Goal: Information Seeking & Learning: Understand process/instructions

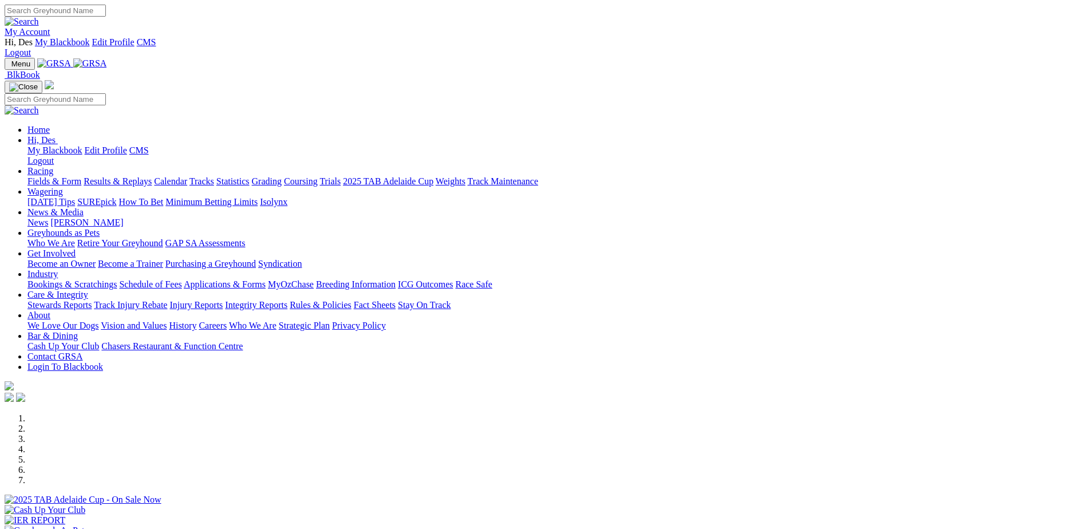
click at [266, 279] on link "Applications & Forms" at bounding box center [225, 284] width 82 height 10
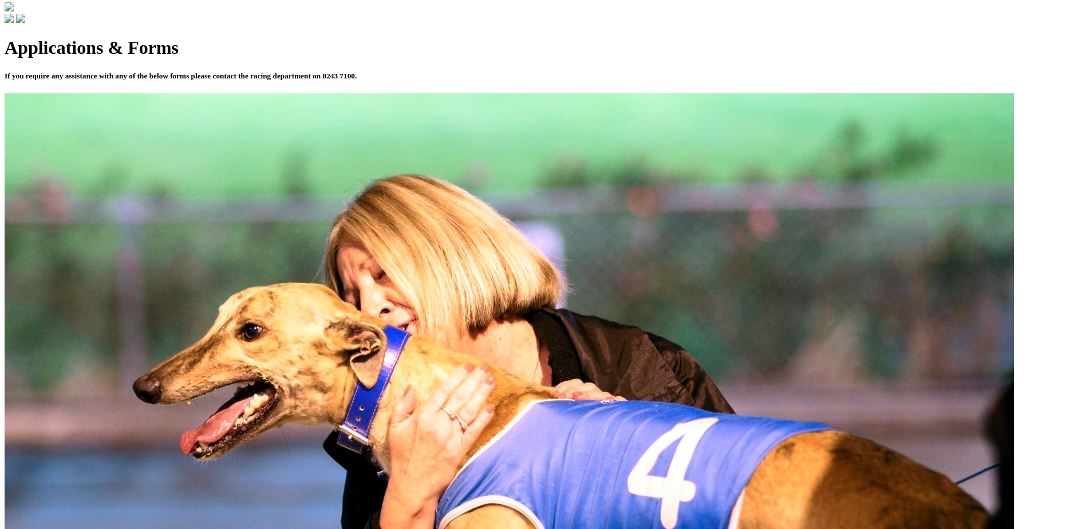
scroll to position [401, 0]
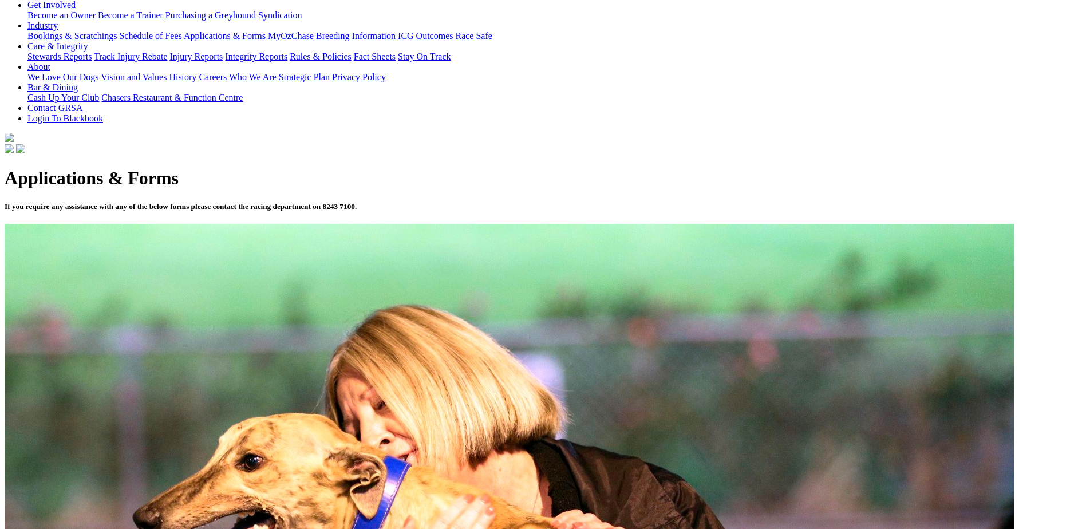
scroll to position [286, 0]
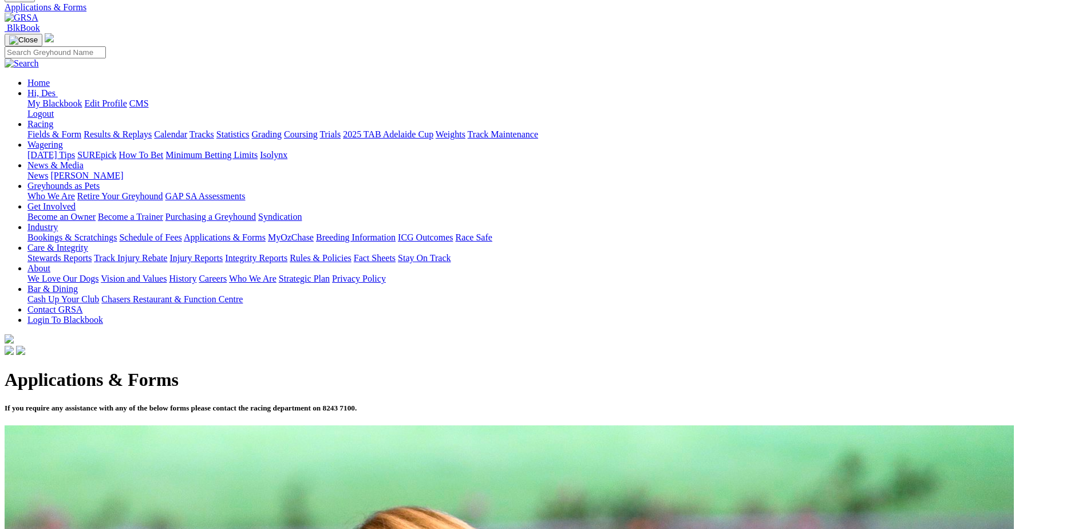
scroll to position [286, 0]
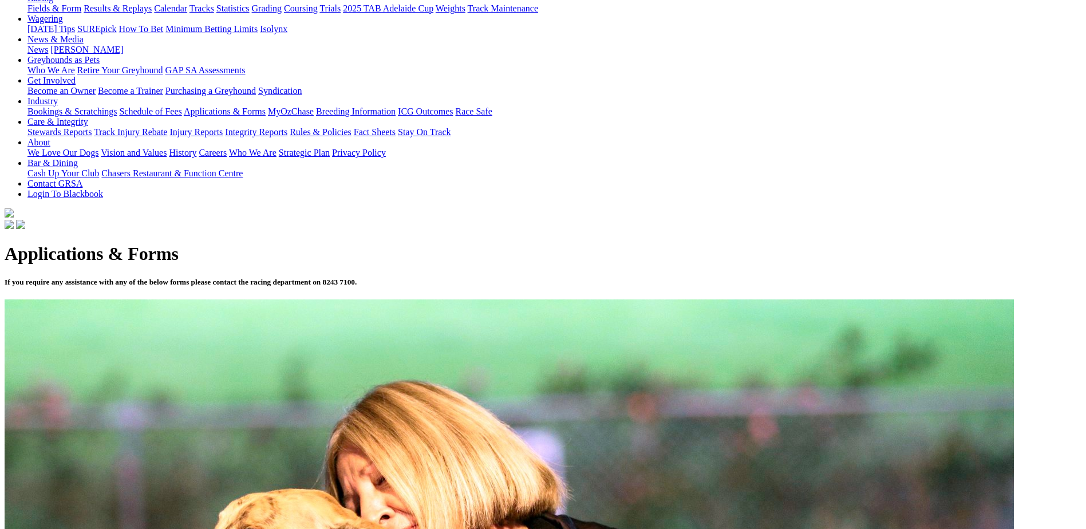
scroll to position [229, 0]
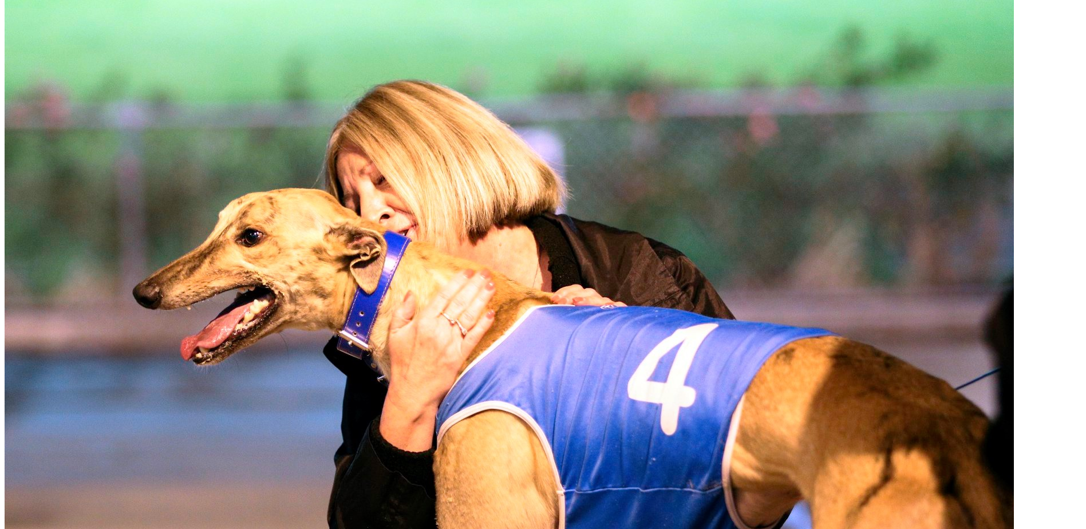
scroll to position [401, 0]
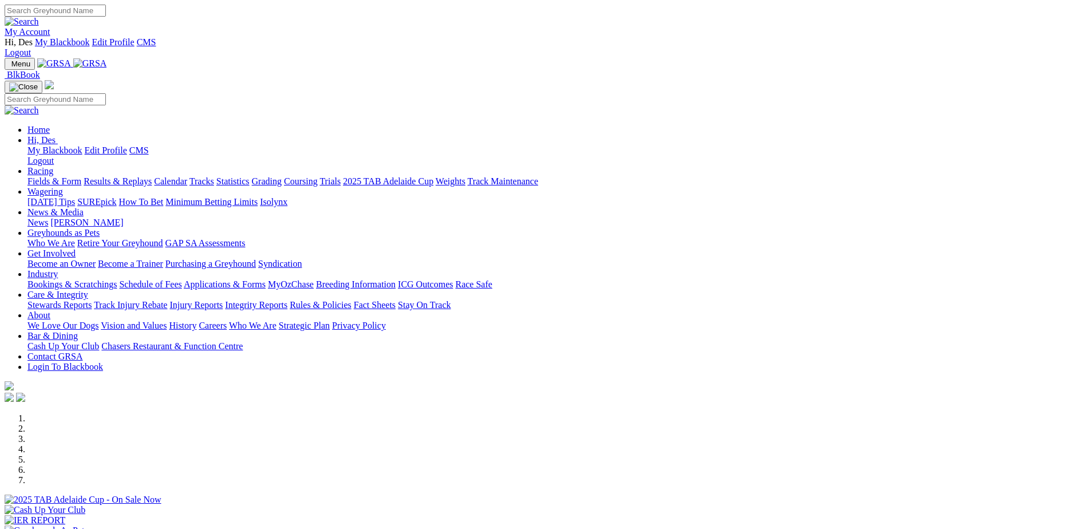
click at [266, 279] on link "Applications & Forms" at bounding box center [225, 284] width 82 height 10
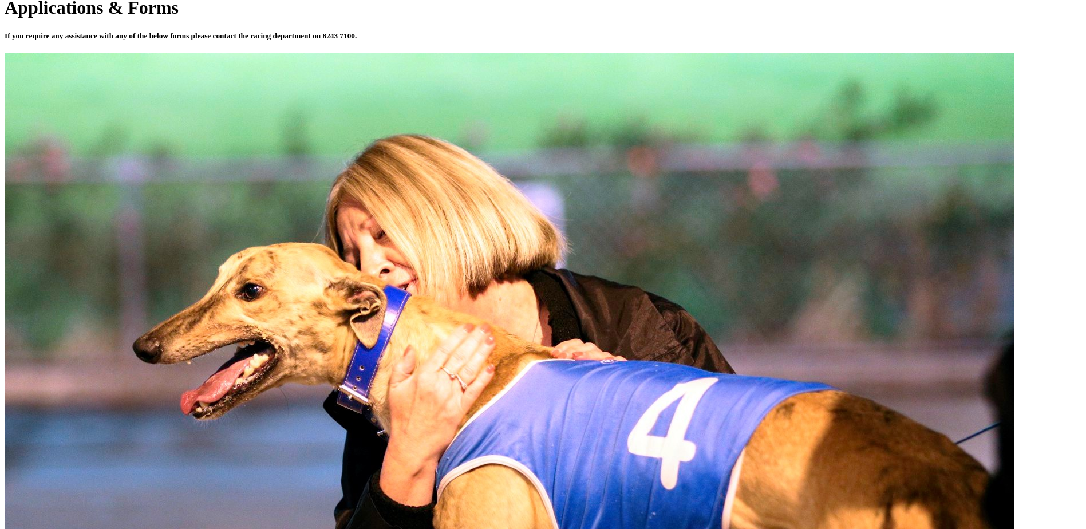
scroll to position [458, 0]
